Goal: Register for event/course

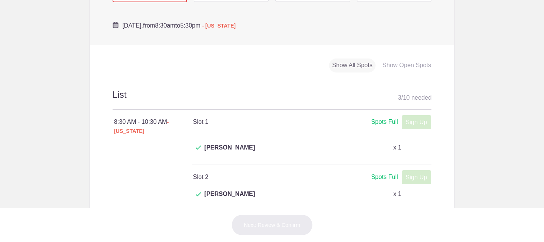
scroll to position [265, 0]
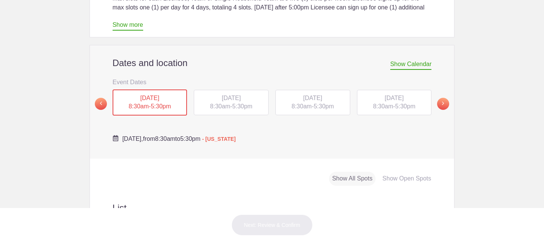
click at [222, 95] on span "TUE, Sep 16, 2025" at bounding box center [231, 98] width 19 height 6
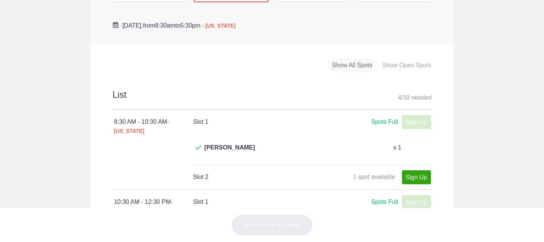
scroll to position [189, 0]
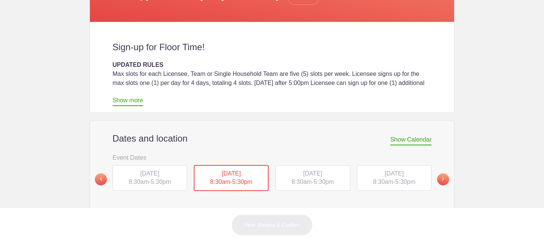
click at [325, 179] on span "5:30pm" at bounding box center [324, 182] width 20 height 6
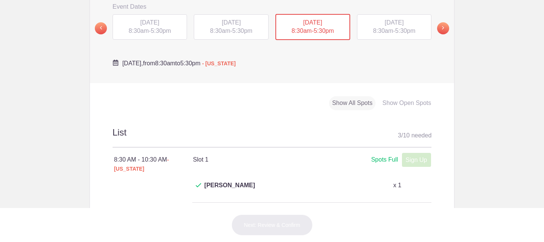
scroll to position [265, 0]
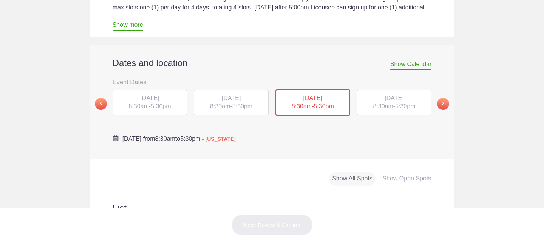
click at [385, 95] on span "THU, Sep 18, 2025" at bounding box center [394, 98] width 19 height 6
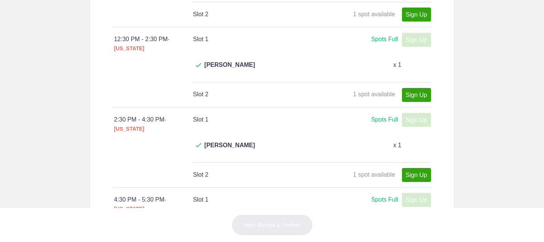
scroll to position [340, 0]
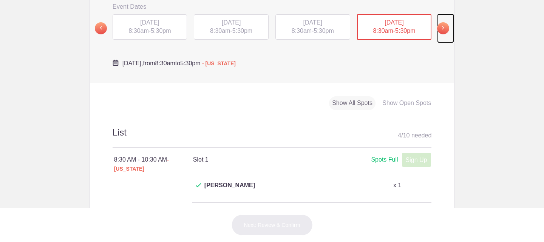
click at [441, 22] on span at bounding box center [443, 28] width 12 height 12
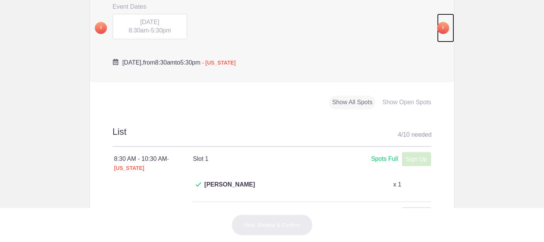
scroll to position [340, 0]
click at [138, 14] on div "FRI, Sep 19, 2025 8:30am - 5:30pm" at bounding box center [150, 27] width 75 height 26
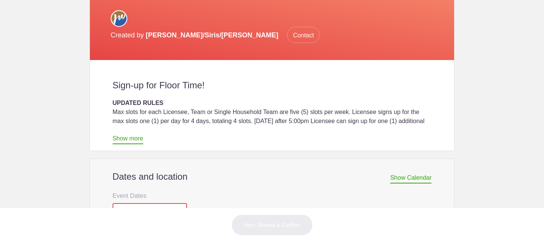
scroll to position [264, 0]
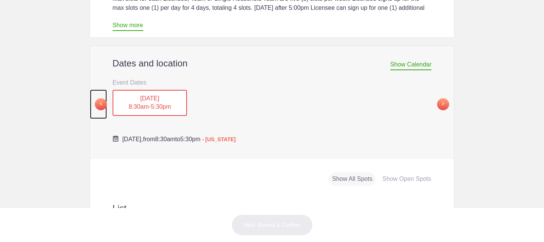
click at [99, 98] on span at bounding box center [101, 104] width 12 height 12
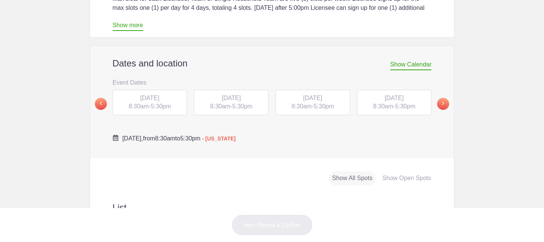
click at [223, 103] on span "8:30am" at bounding box center [220, 106] width 20 height 6
click at [303, 95] on span "WED, Sep 17, 2025" at bounding box center [312, 98] width 19 height 6
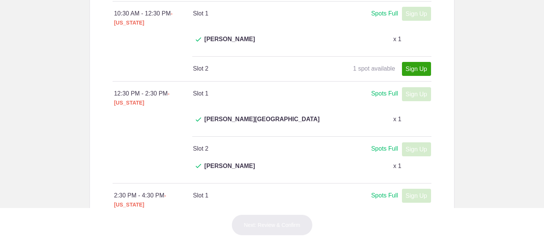
scroll to position [604, 0]
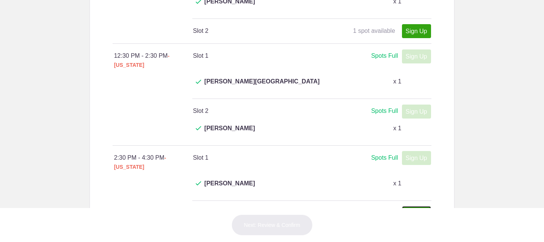
click at [408, 206] on link "Sign Up" at bounding box center [416, 213] width 29 height 14
type input "1"
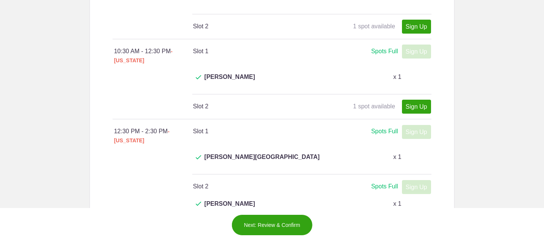
scroll to position [302, 0]
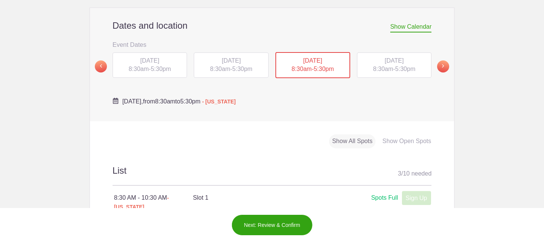
click at [393, 54] on div "THU, Sep 18, 2025 8:30am - 5:30pm" at bounding box center [394, 66] width 75 height 26
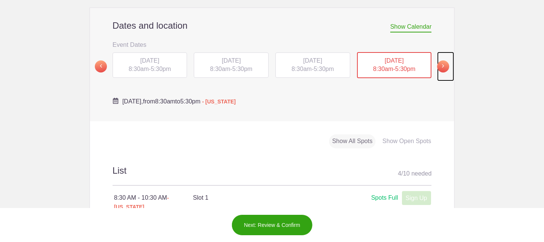
click at [437, 60] on span at bounding box center [443, 66] width 12 height 12
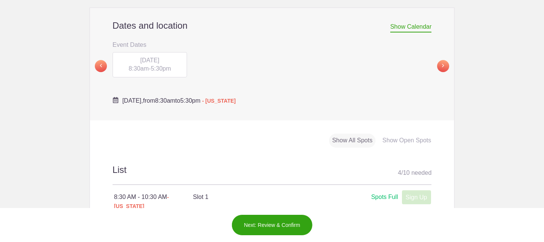
click at [140, 65] on span "8:30am" at bounding box center [138, 68] width 20 height 6
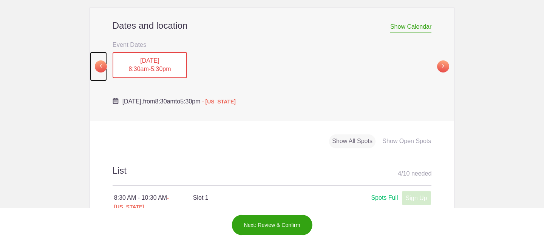
click at [97, 60] on span at bounding box center [101, 66] width 12 height 12
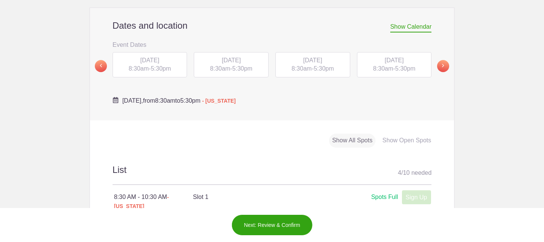
click at [242, 52] on div "TUE, Sep 16, 2025 8:30am - 5:30pm" at bounding box center [231, 65] width 75 height 26
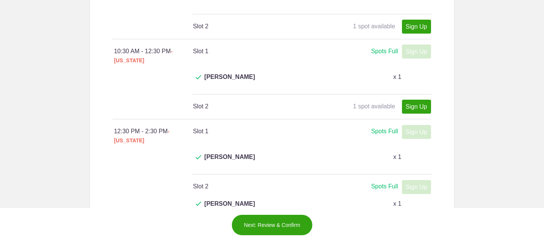
scroll to position [415, 0]
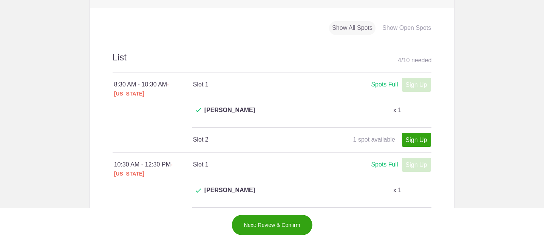
click at [398, 135] on div "Sign Up x" at bounding box center [414, 139] width 32 height 9
click at [402, 133] on link "Sign Up" at bounding box center [416, 140] width 29 height 14
type input "1"
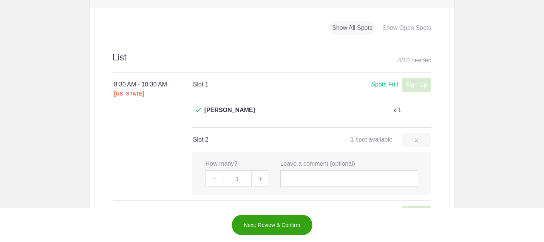
click at [262, 221] on button "Next: Review & Confirm" at bounding box center [272, 225] width 81 height 21
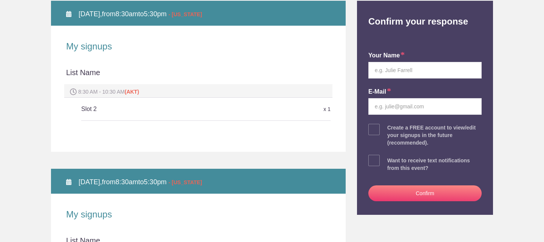
scroll to position [76, 0]
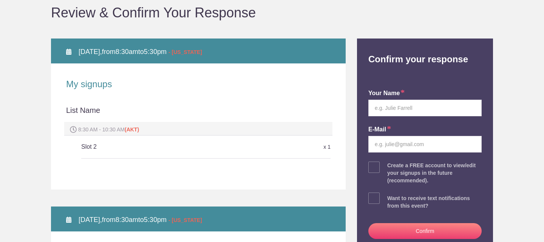
click at [423, 99] on div "your name E-mail Create a FREE account to view/edit your signups in the future …" at bounding box center [425, 163] width 125 height 180
click at [416, 107] on input "text" at bounding box center [424, 108] width 113 height 17
type input "Yulia"
type input "imhomeak@gmail.com"
click at [421, 233] on button "Confirm" at bounding box center [424, 231] width 113 height 16
